Goal: Check status: Check status

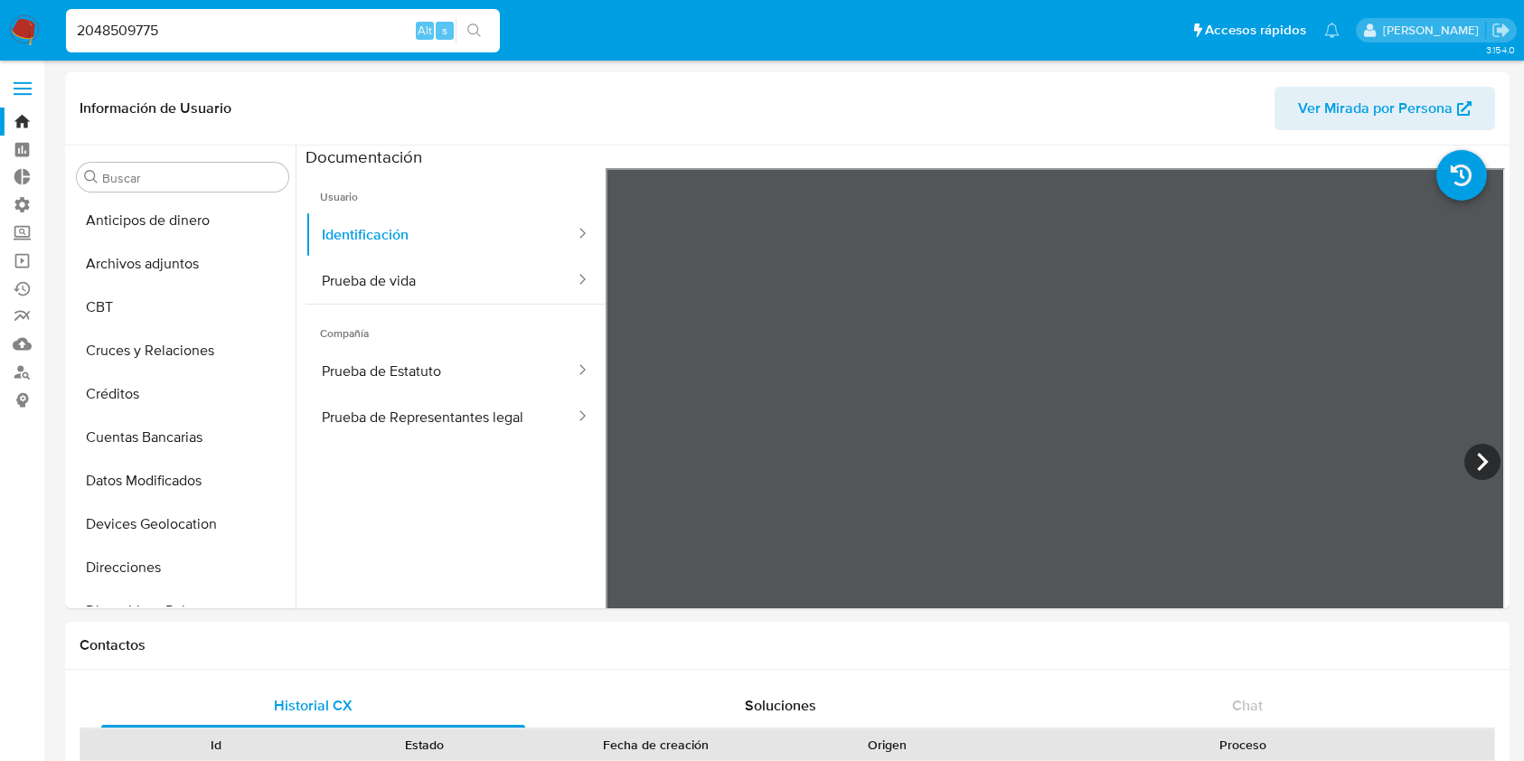
select select "10"
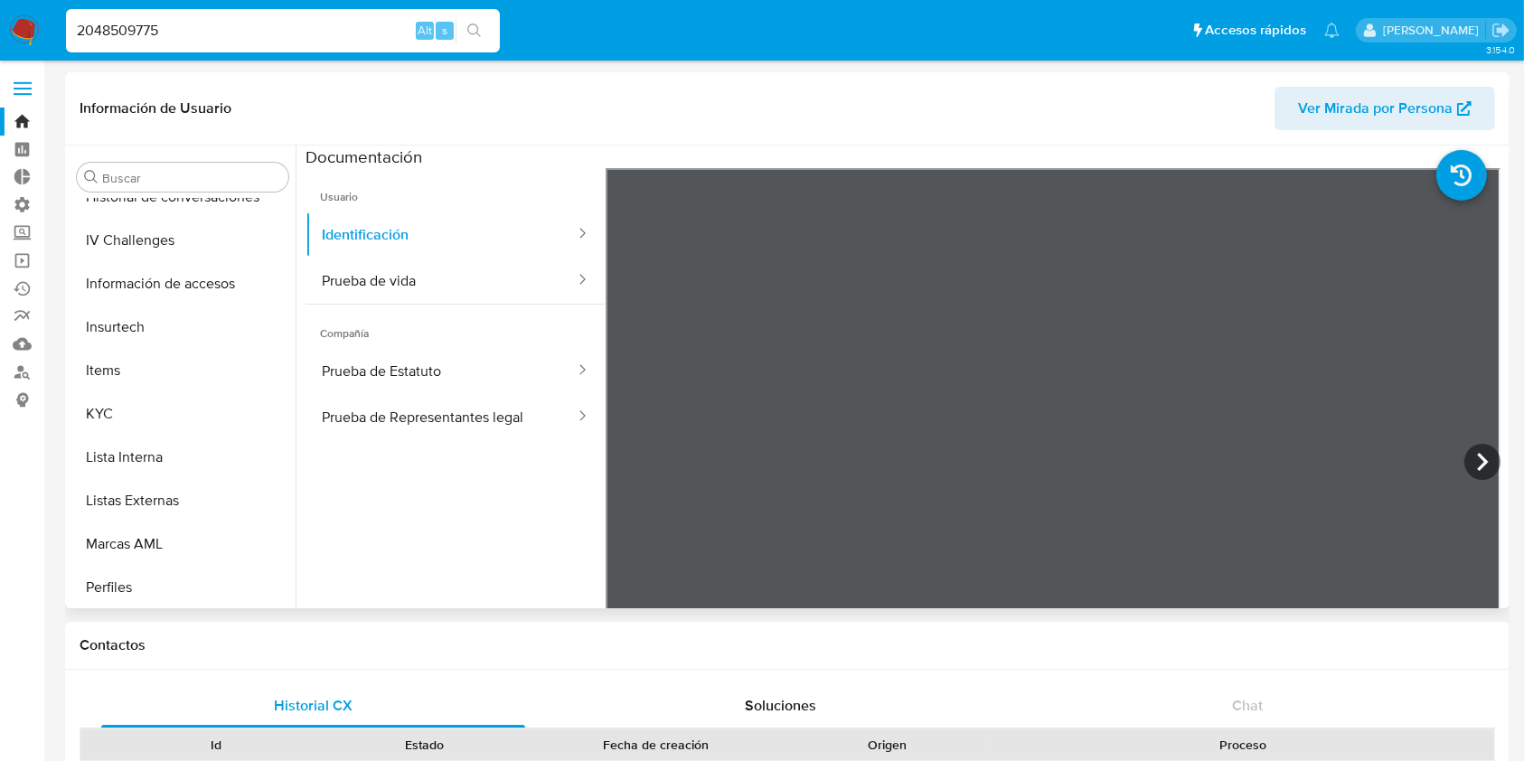
scroll to position [698, 0]
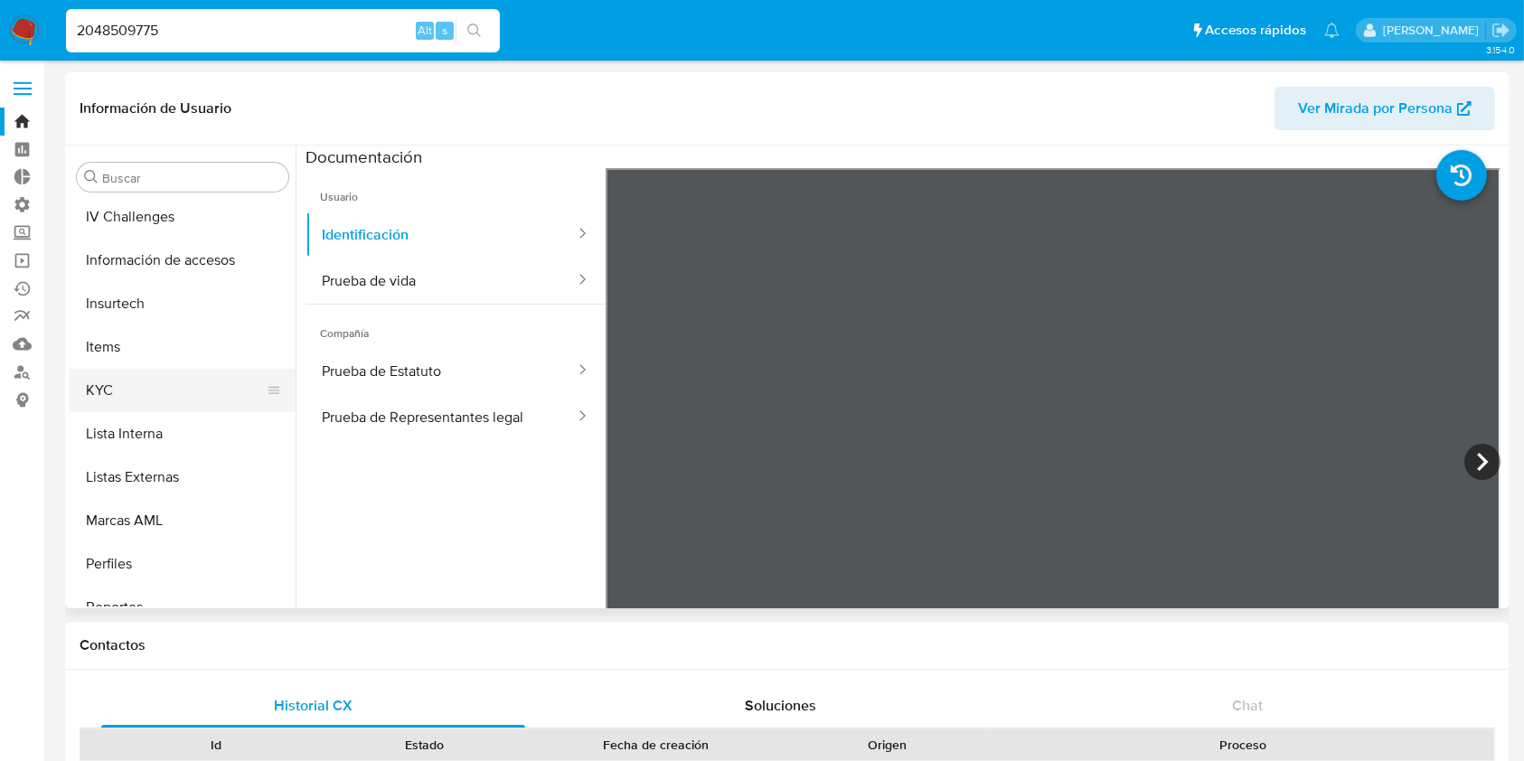
click at [141, 402] on button "KYC" at bounding box center [176, 390] width 212 height 43
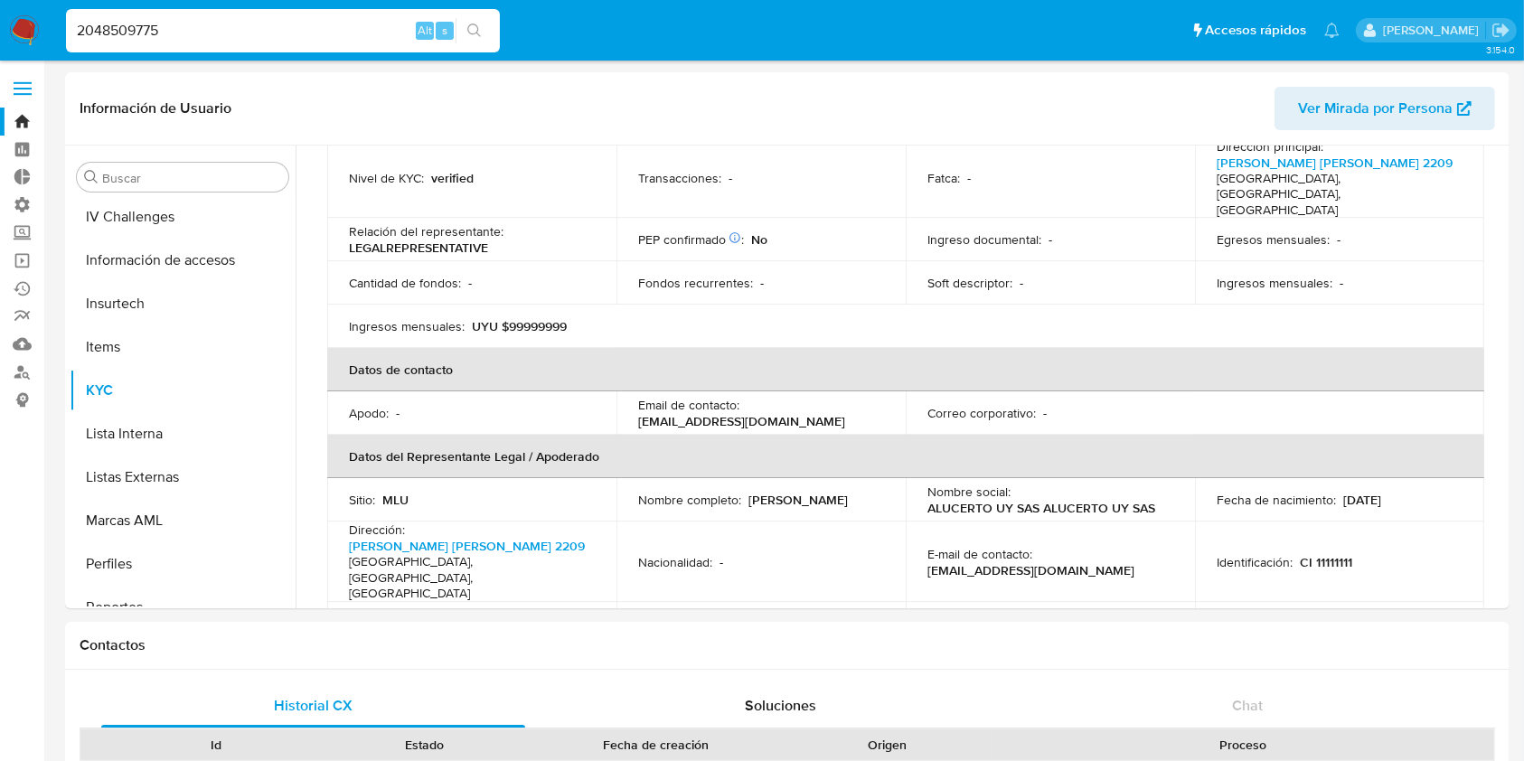
scroll to position [290, 0]
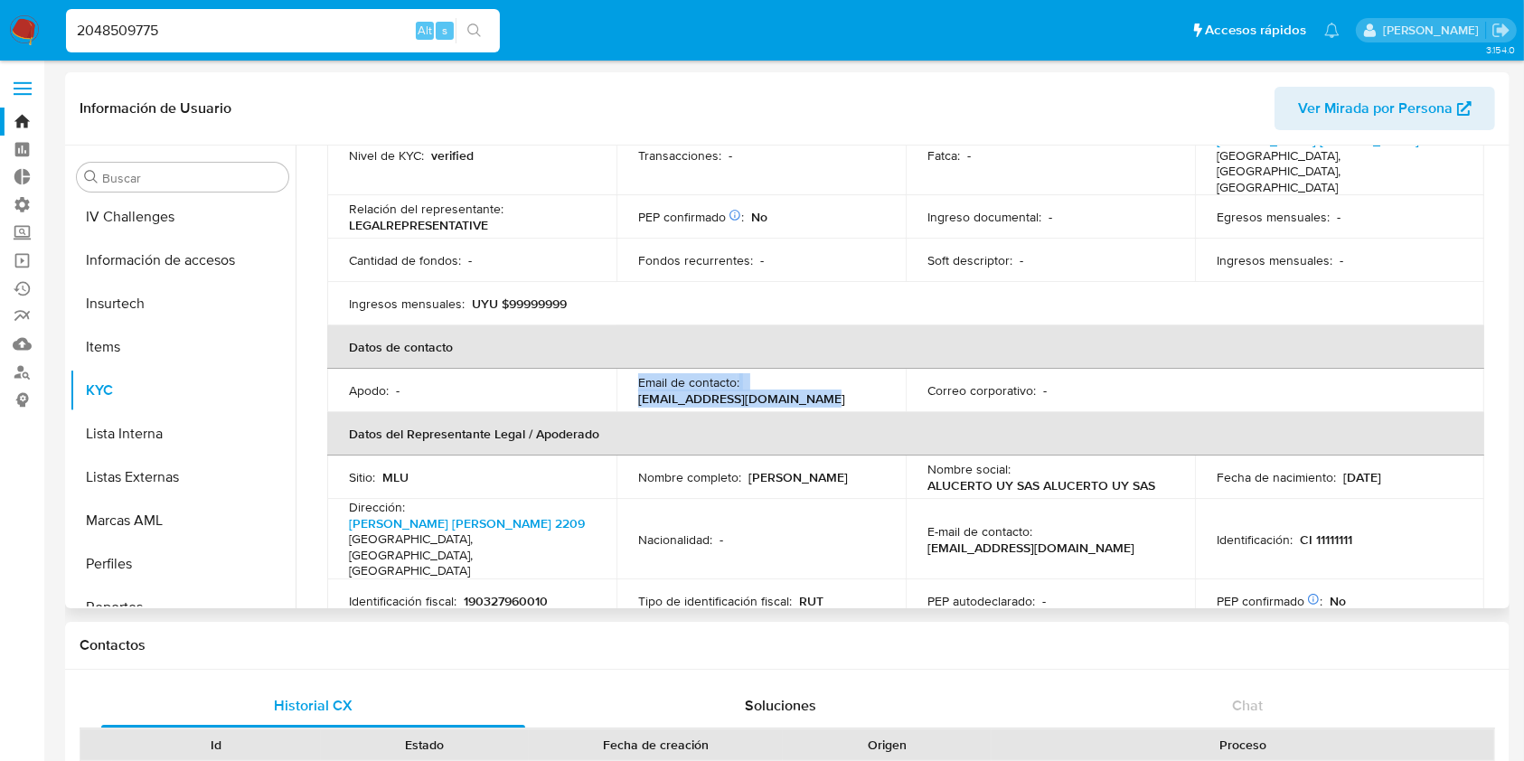
drag, startPoint x: 804, startPoint y: 365, endPoint x: 587, endPoint y: 365, distance: 216.9
click at [587, 369] on tr "Apodo : - Email de contacto : [EMAIL_ADDRESS][DOMAIN_NAME] Correo corporativo :…" at bounding box center [905, 390] width 1157 height 43
click at [668, 390] on p "[EMAIL_ADDRESS][DOMAIN_NAME]" at bounding box center [741, 398] width 207 height 16
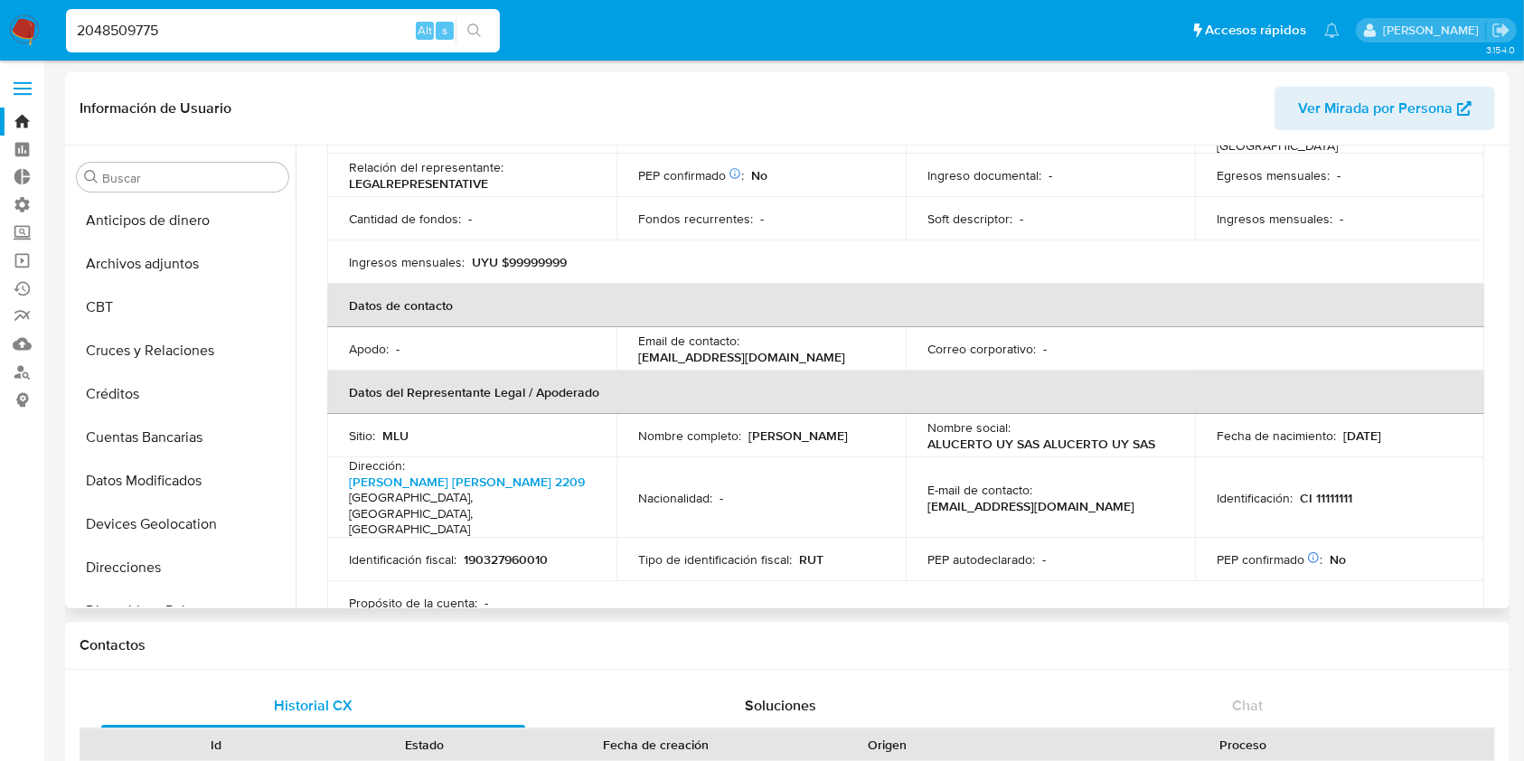
scroll to position [0, 0]
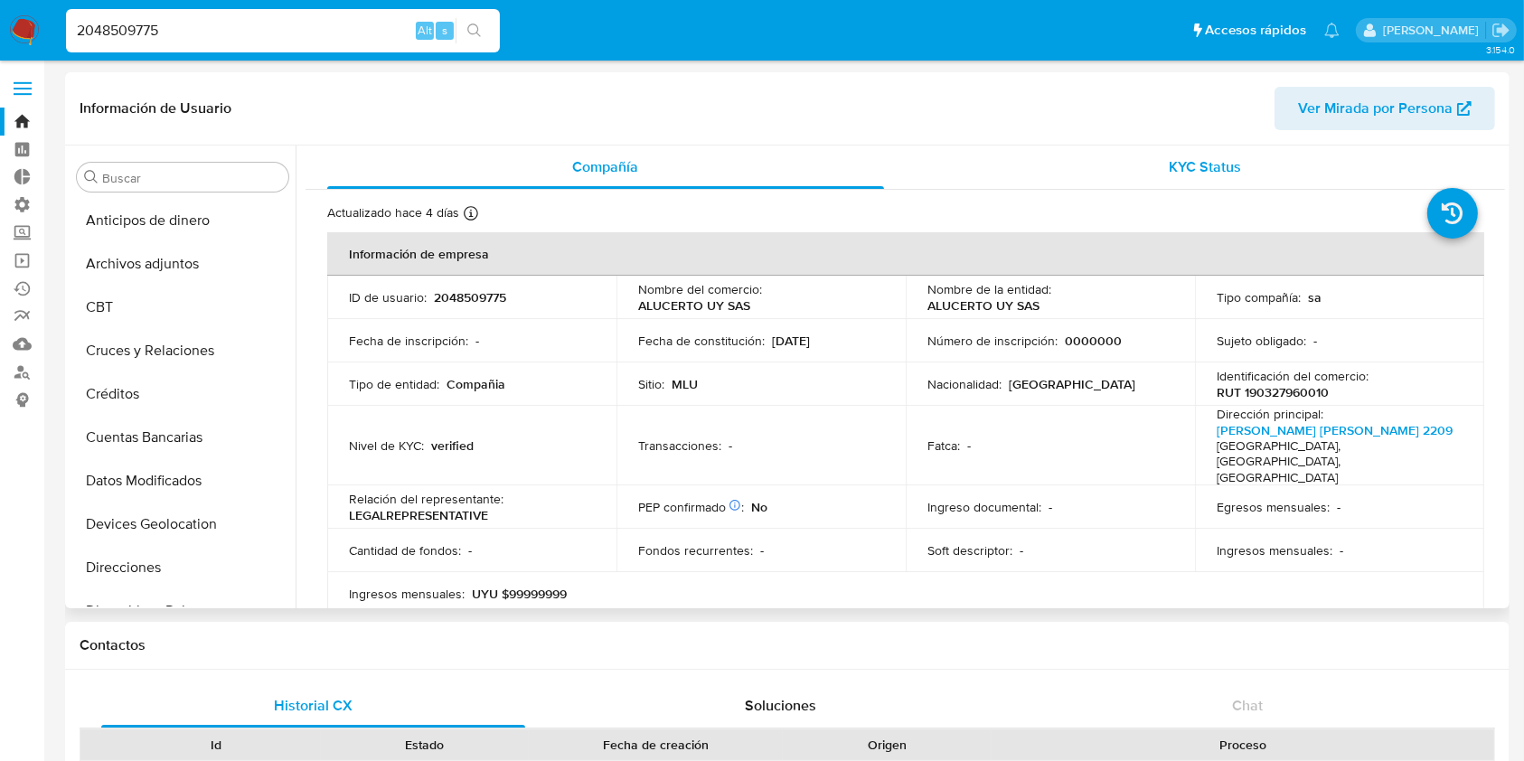
click at [1256, 172] on div "KYC Status" at bounding box center [1205, 167] width 557 height 43
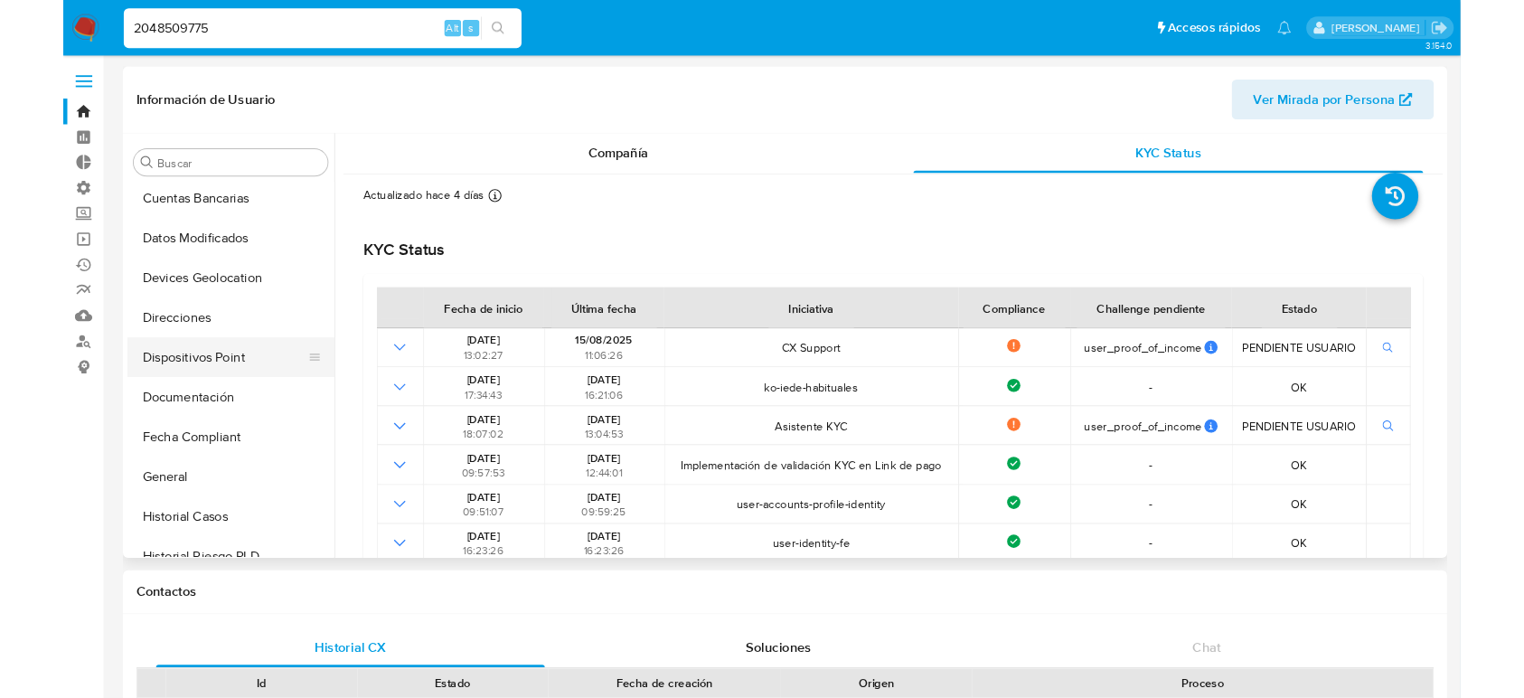
scroll to position [44, 0]
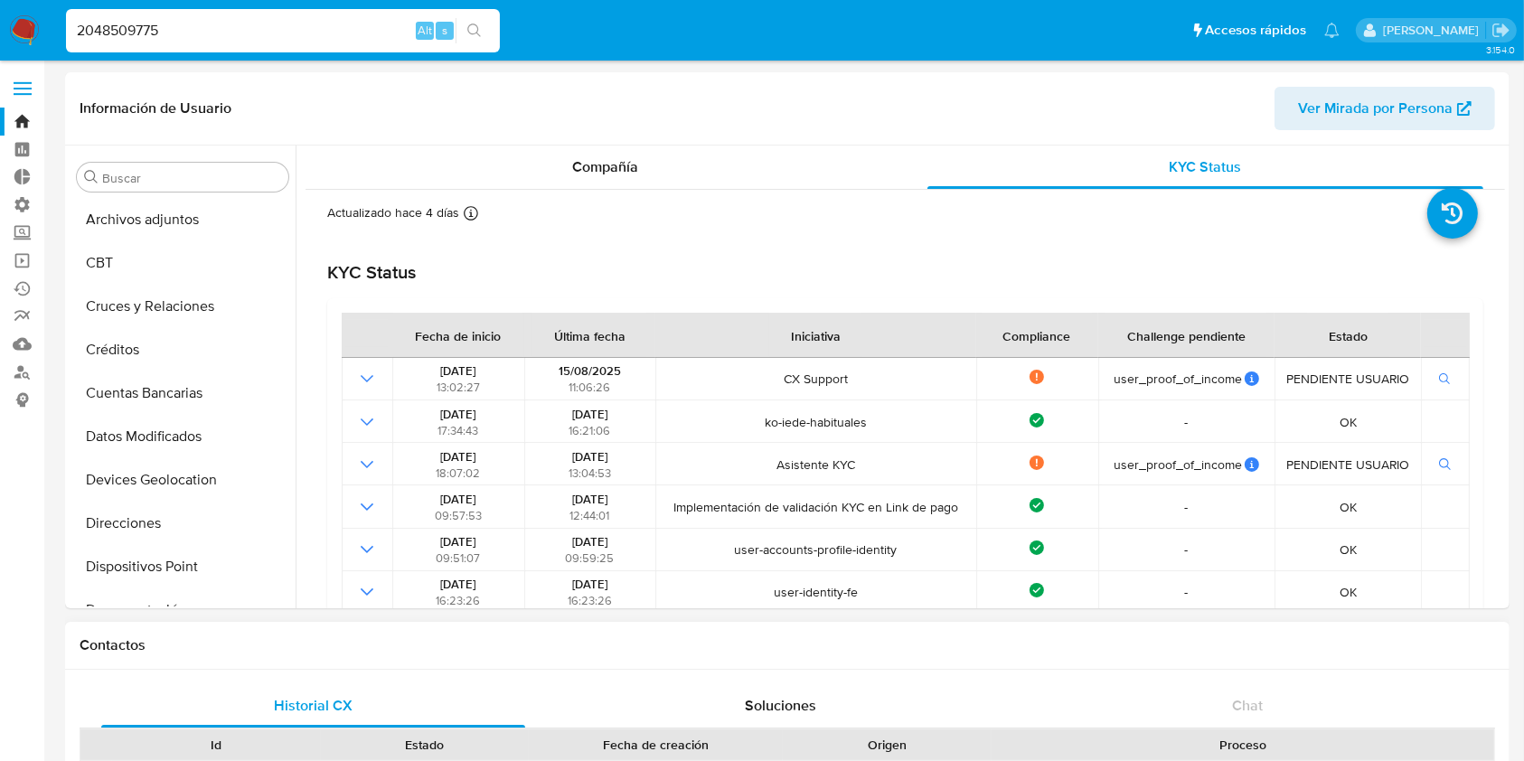
click at [284, 756] on div "Id" at bounding box center [216, 744] width 209 height 31
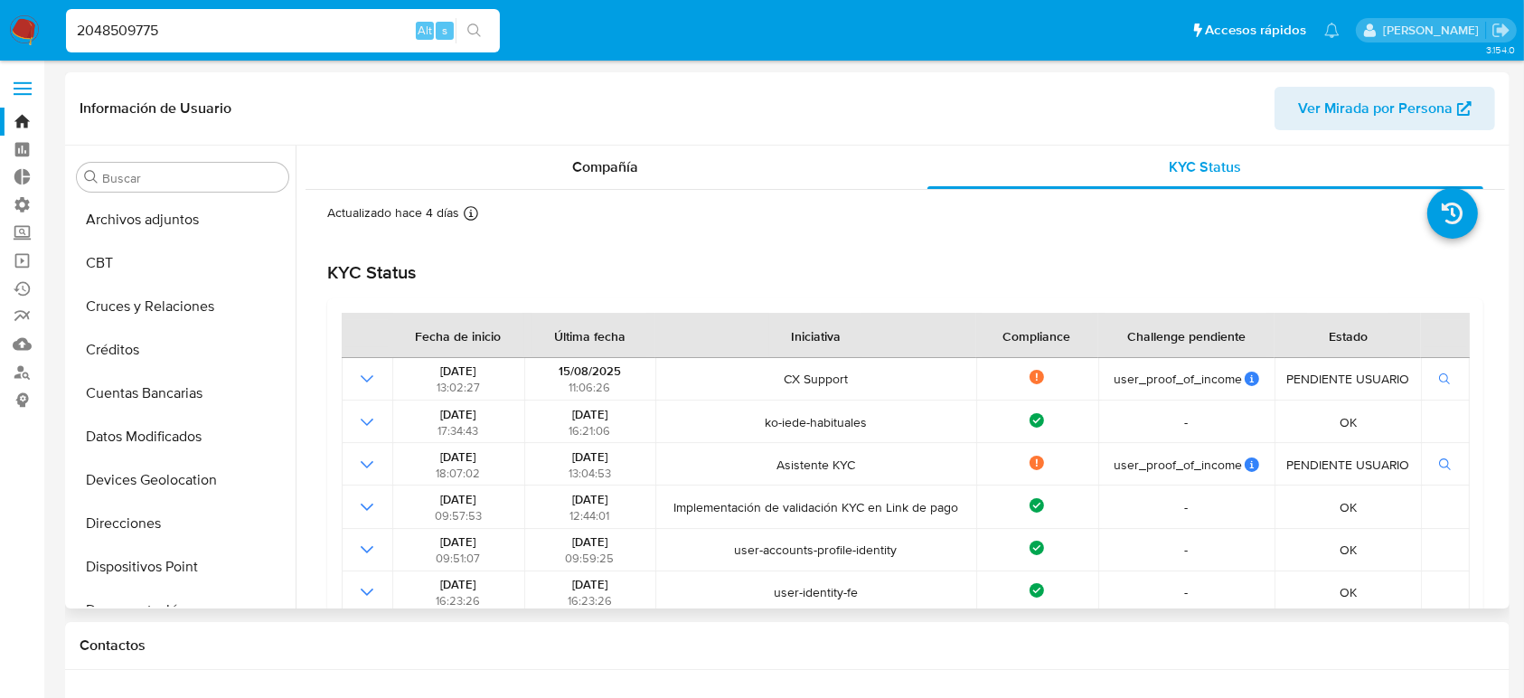
click at [847, 122] on header "Información de Usuario Ver Mirada por Persona" at bounding box center [788, 108] width 1416 height 43
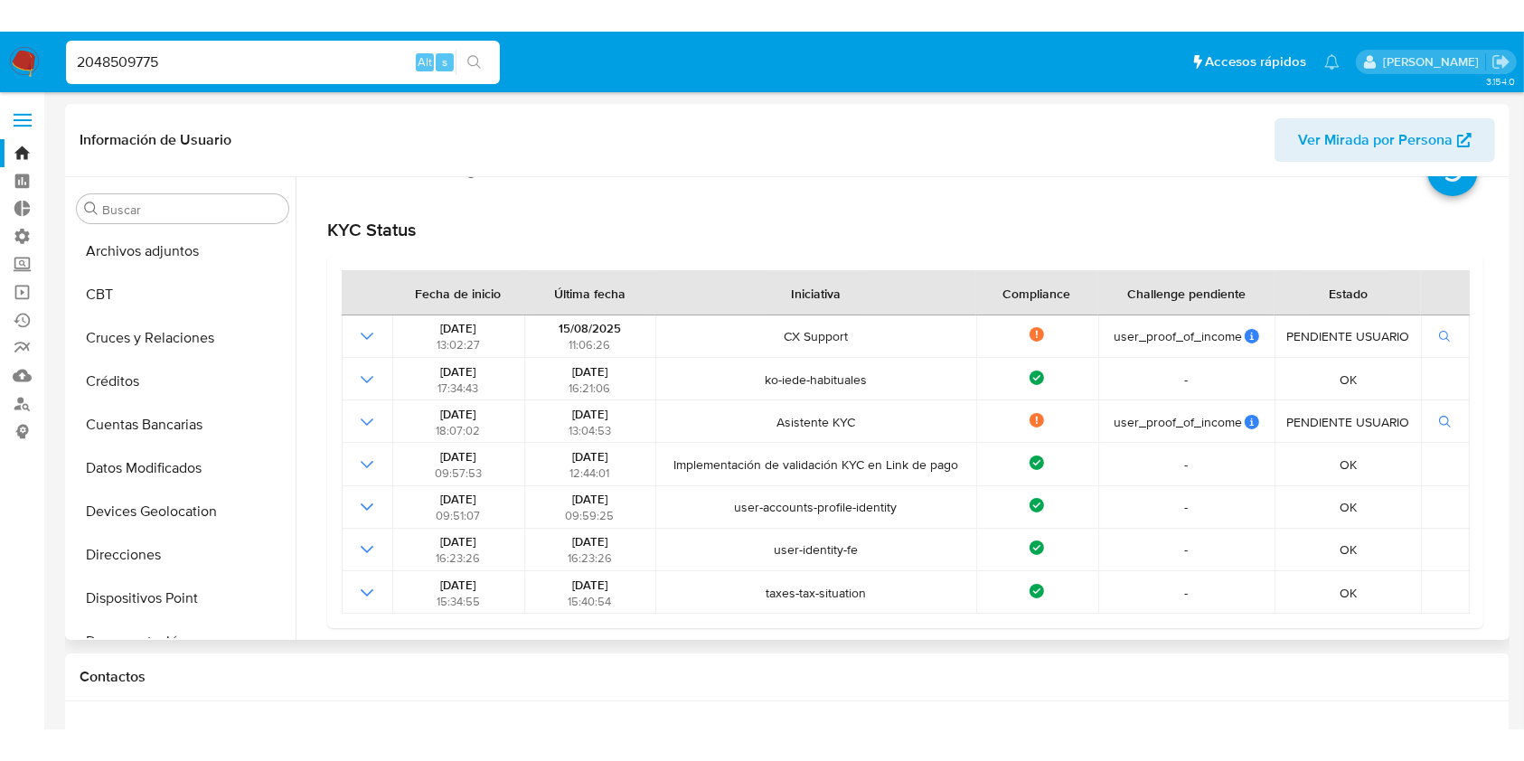
scroll to position [74, 0]
